Goal: Task Accomplishment & Management: Manage account settings

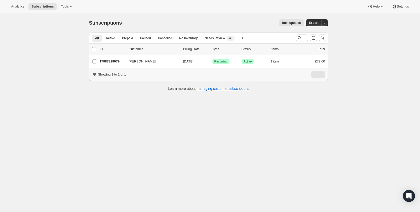
click at [296, 38] on div at bounding box center [311, 38] width 34 height 10
click at [298, 37] on icon "Search and filter results" at bounding box center [299, 37] width 5 height 5
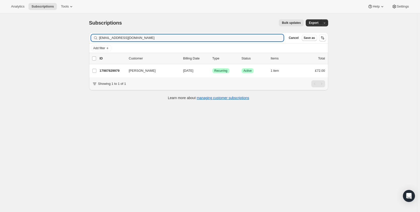
click at [158, 33] on div "Filter subscribers jennifermarie922@hotmail.com Clear Cancel Save as" at bounding box center [208, 37] width 239 height 11
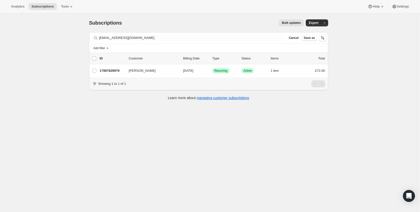
click at [158, 33] on div "Filter subscribers jennifermarie922@hotmail.com Clear Cancel Save as" at bounding box center [208, 37] width 239 height 11
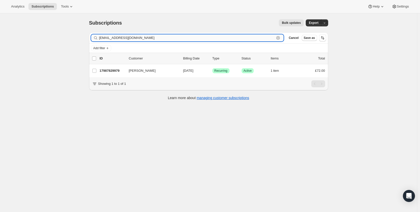
click at [159, 35] on input "jennifermarie922@hotmail.com" at bounding box center [187, 37] width 176 height 7
click at [159, 34] on input "jennifermarie922@hotmail.com" at bounding box center [187, 37] width 176 height 7
paste input "oeherbert93@g"
type input "[EMAIL_ADDRESS][DOMAIN_NAME]"
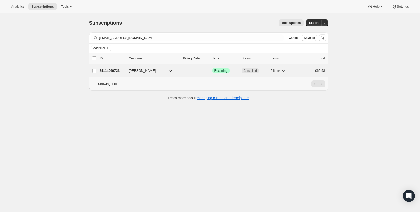
click at [113, 72] on p "24114069723" at bounding box center [112, 70] width 25 height 5
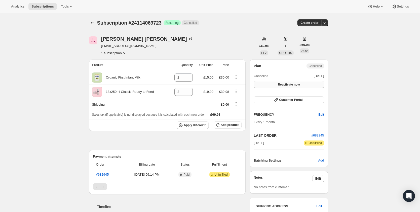
click at [304, 86] on button "Reactivate now" at bounding box center [288, 84] width 70 height 7
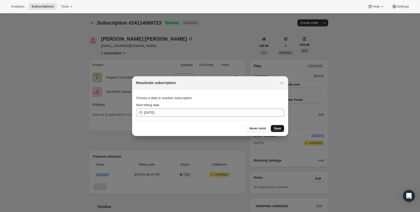
click at [278, 129] on span "Save" at bounding box center [277, 129] width 7 height 4
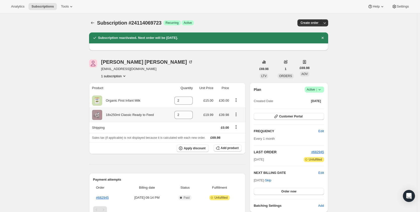
click at [237, 115] on icon "Product actions" at bounding box center [235, 114] width 5 height 5
click at [240, 123] on span "Remove" at bounding box center [234, 124] width 12 height 4
type input "0"
click at [227, 151] on button "Add product" at bounding box center [227, 148] width 28 height 7
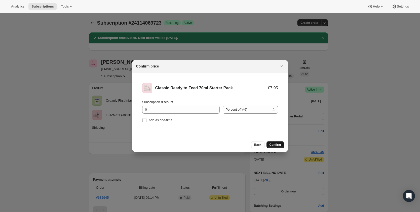
click at [274, 143] on span "Confirm" at bounding box center [275, 145] width 12 height 4
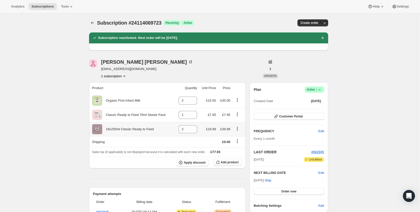
click at [240, 129] on icon "Product actions" at bounding box center [237, 128] width 5 height 5
click at [238, 141] on button "Remove" at bounding box center [239, 139] width 22 height 8
type input "0"
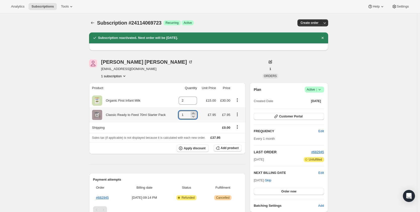
click at [193, 113] on icon at bounding box center [193, 113] width 5 height 5
type input "4"
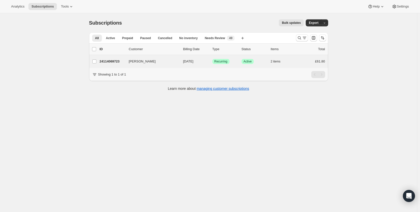
click at [119, 66] on div "Joseph Herbert 24114069723 Joseph Herbert 08/31/2025 Success Recurring Success …" at bounding box center [208, 61] width 239 height 13
click at [119, 63] on p "24114069723" at bounding box center [112, 61] width 25 height 5
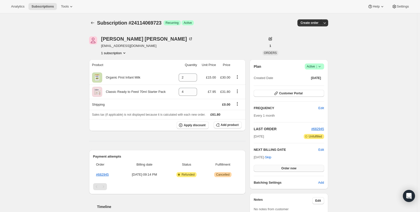
click at [294, 170] on span "Order now" at bounding box center [288, 169] width 15 height 4
click at [294, 169] on span "Click to confirm" at bounding box center [288, 169] width 23 height 4
click at [319, 68] on icon at bounding box center [319, 66] width 5 height 5
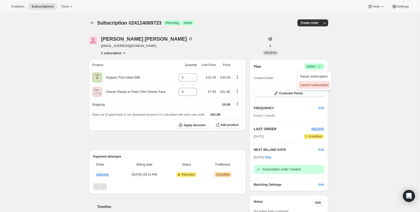
click at [312, 85] on span "Cancel subscription" at bounding box center [314, 85] width 28 height 4
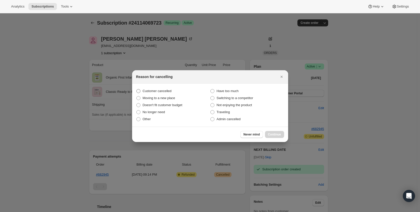
click at [170, 91] on span "Customer cancelled" at bounding box center [157, 91] width 29 height 4
click at [137, 90] on input "Customer cancelled" at bounding box center [136, 89] width 0 height 0
radio input "true"
drag, startPoint x: 276, startPoint y: 134, endPoint x: 282, endPoint y: 133, distance: 6.3
click at [276, 134] on span "Continue" at bounding box center [274, 135] width 13 height 4
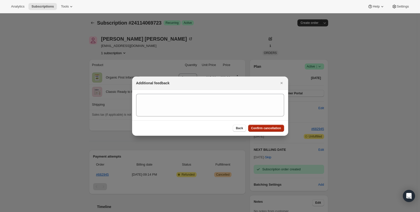
click at [273, 130] on span "Confirm cancellation" at bounding box center [266, 128] width 30 height 4
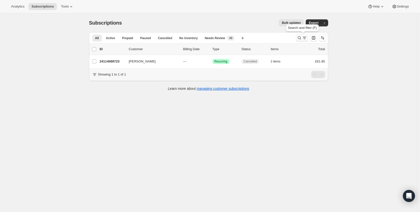
click at [301, 38] on icon "Search and filter results" at bounding box center [299, 37] width 5 height 5
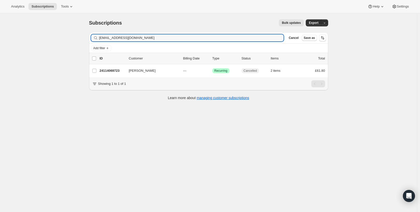
click at [184, 46] on div "Add filter" at bounding box center [208, 48] width 235 height 6
click at [192, 37] on input "[EMAIL_ADDRESS][DOMAIN_NAME]" at bounding box center [187, 37] width 176 height 7
paste input "amymae2"
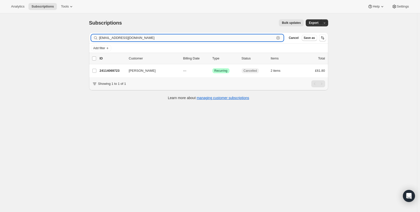
type input "[EMAIL_ADDRESS][DOMAIN_NAME]"
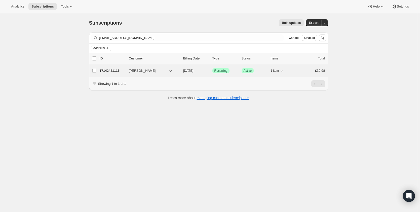
click at [108, 71] on p "17142481115" at bounding box center [112, 70] width 25 height 5
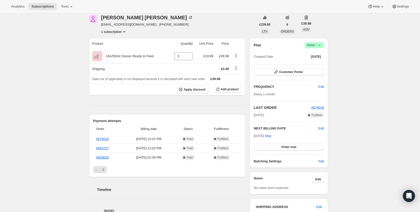
scroll to position [81, 0]
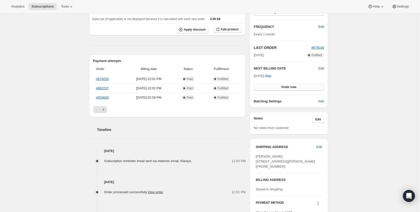
click at [294, 89] on span "Order now" at bounding box center [288, 87] width 15 height 4
click at [296, 88] on span "Click to confirm" at bounding box center [288, 87] width 23 height 4
